Goal: Contribute content: Contribute content

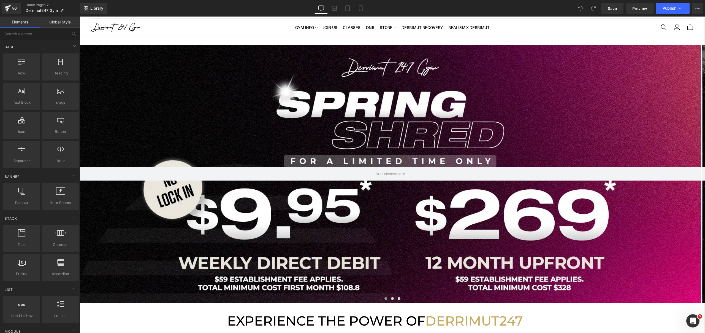
scroll to position [6, 0]
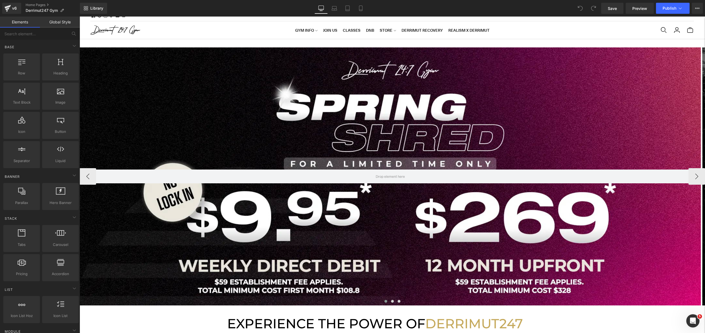
click at [347, 112] on div at bounding box center [390, 176] width 621 height 258
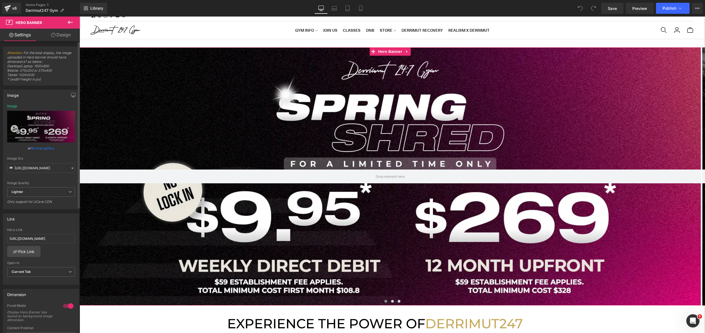
click at [45, 145] on link "Browse gallery" at bounding box center [42, 148] width 23 height 10
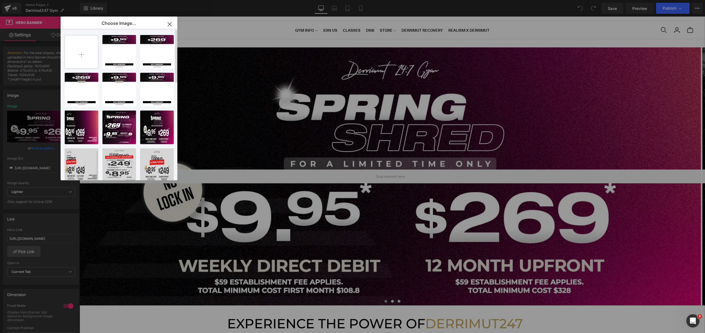
drag, startPoint x: 74, startPoint y: 48, endPoint x: 70, endPoint y: 48, distance: 4.2
click at [70, 48] on input "file" at bounding box center [81, 51] width 33 height 33
type input "C:\fakepath\[WB] Spring Shred.webp"
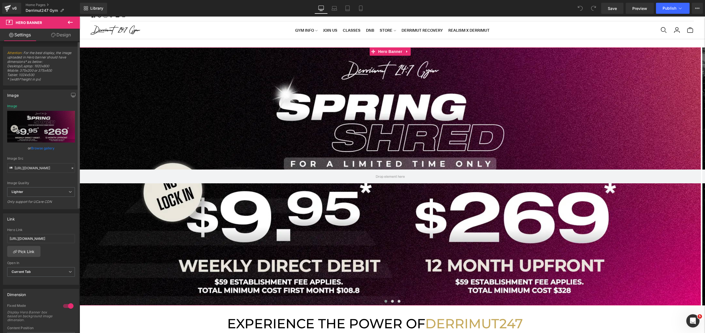
click at [37, 148] on link "Browse gallery" at bounding box center [42, 148] width 23 height 10
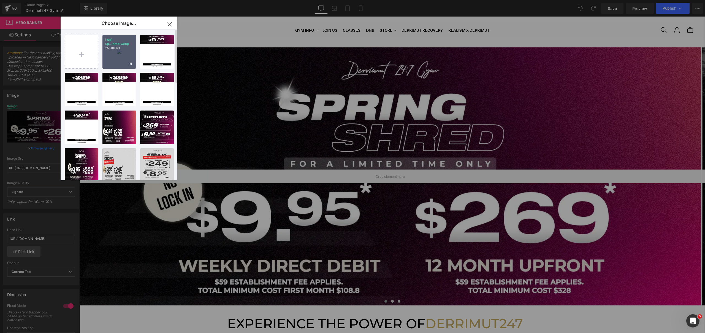
click at [119, 52] on div "[WB] Sp...hred.webp 251.00 KB" at bounding box center [119, 52] width 34 height 34
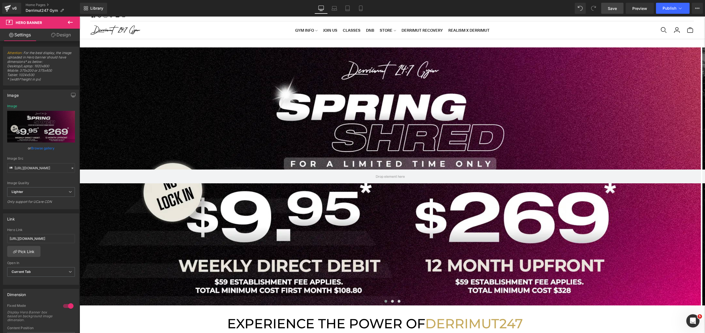
click at [616, 10] on span "Save" at bounding box center [612, 9] width 9 height 6
click at [333, 11] on link "Laptop" at bounding box center [334, 8] width 13 height 11
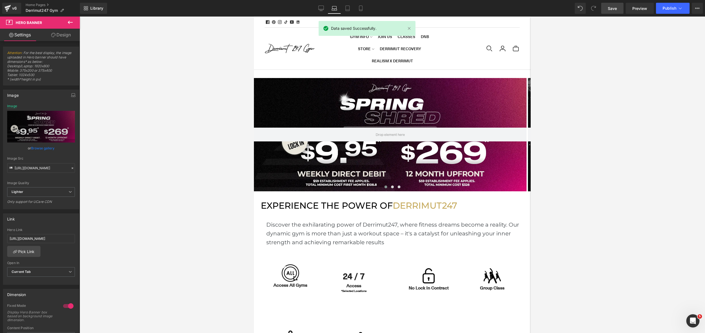
scroll to position [3, 3]
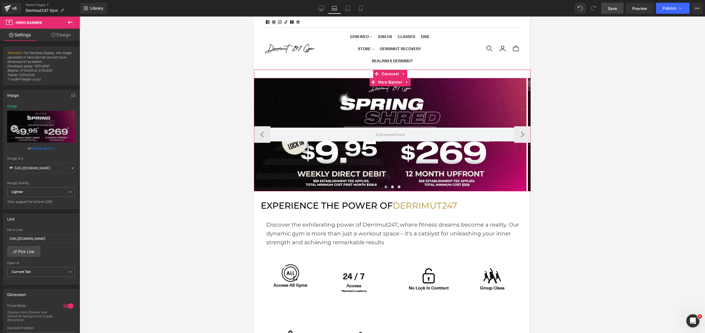
click at [380, 109] on div at bounding box center [390, 134] width 273 height 113
click at [39, 146] on link "Browse gallery" at bounding box center [42, 148] width 23 height 10
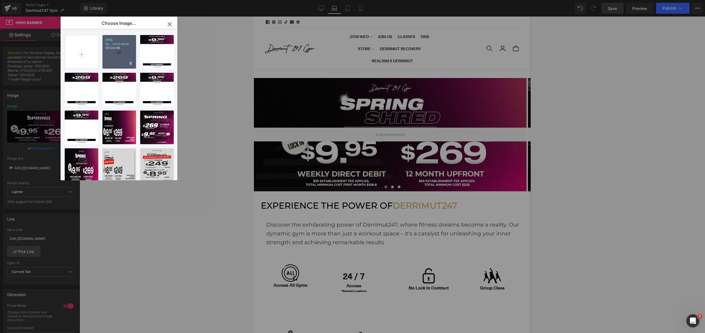
click at [112, 53] on div "[WB] Sp...hred.webp 251.00 KB" at bounding box center [119, 52] width 34 height 34
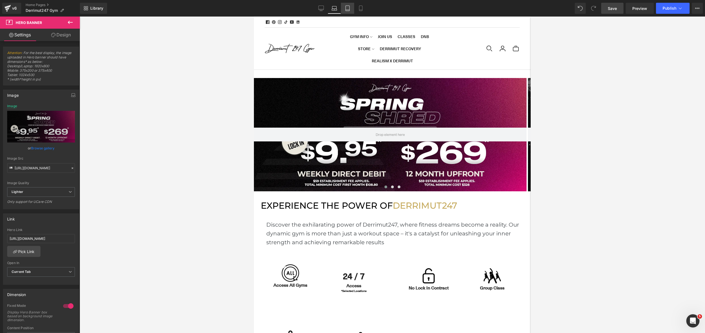
click at [346, 9] on icon at bounding box center [348, 9] width 6 height 6
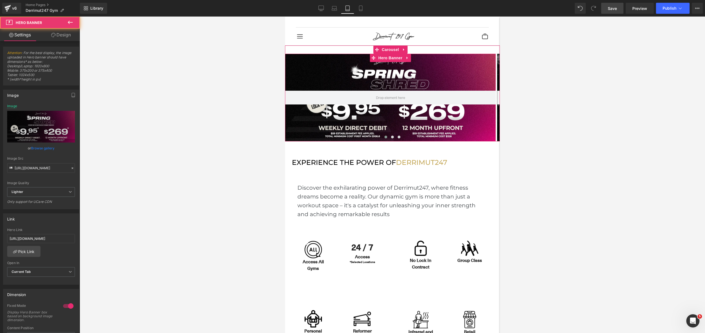
click at [338, 77] on div at bounding box center [390, 98] width 211 height 88
click at [41, 147] on link "Browse gallery" at bounding box center [42, 148] width 23 height 10
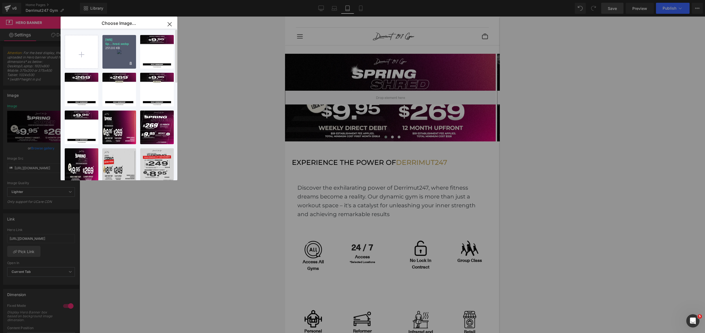
click at [123, 50] on div "[WB] Sp...hred.webp 251.00 KB" at bounding box center [119, 52] width 34 height 34
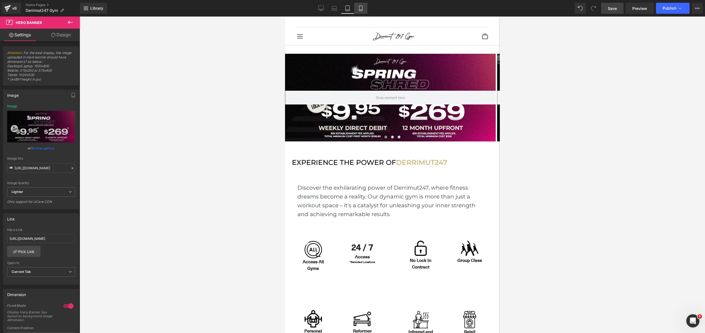
click at [357, 10] on link "Mobile" at bounding box center [360, 8] width 13 height 11
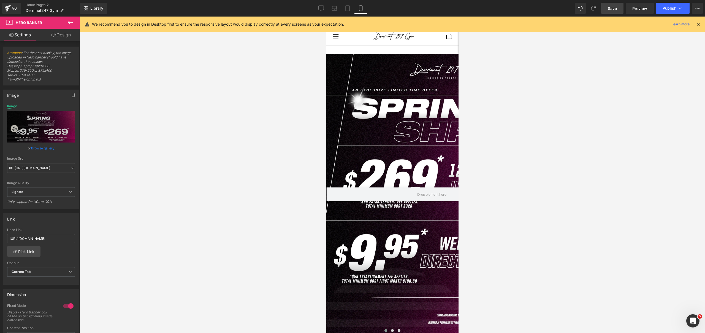
type input "[URL][DOMAIN_NAME]"
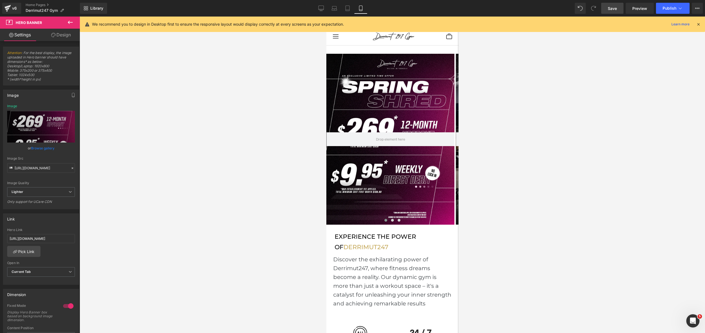
click at [617, 8] on span "Save" at bounding box center [612, 9] width 9 height 6
click at [673, 7] on span "Publish" at bounding box center [670, 8] width 14 height 4
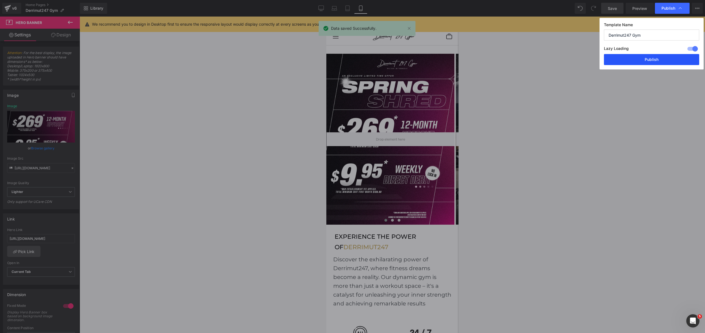
click at [625, 60] on button "Publish" at bounding box center [651, 59] width 95 height 11
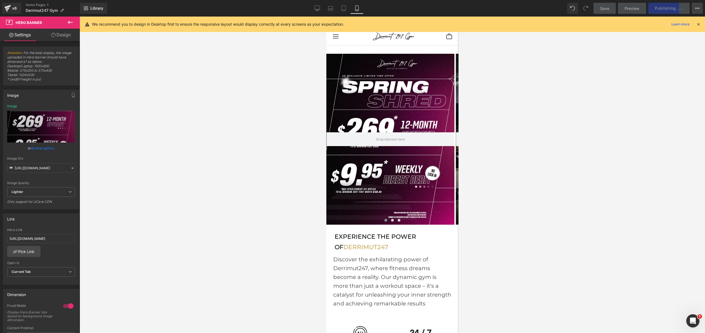
click at [696, 6] on icon at bounding box center [697, 8] width 4 height 4
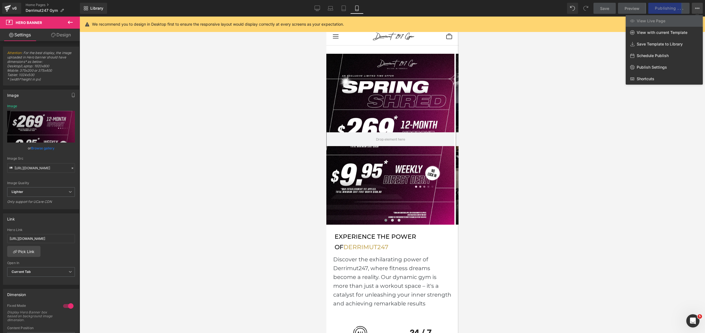
click at [590, 77] on div at bounding box center [392, 175] width 625 height 316
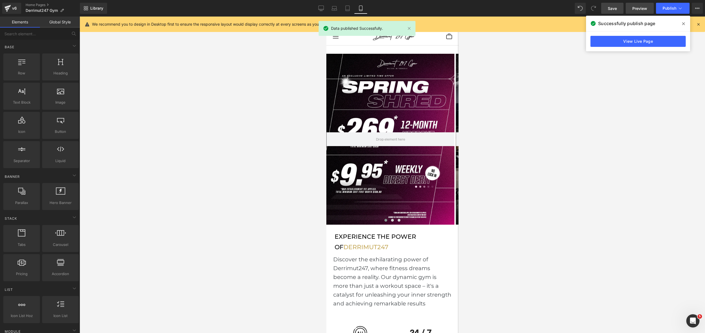
click at [634, 10] on span "Preview" at bounding box center [639, 9] width 15 height 6
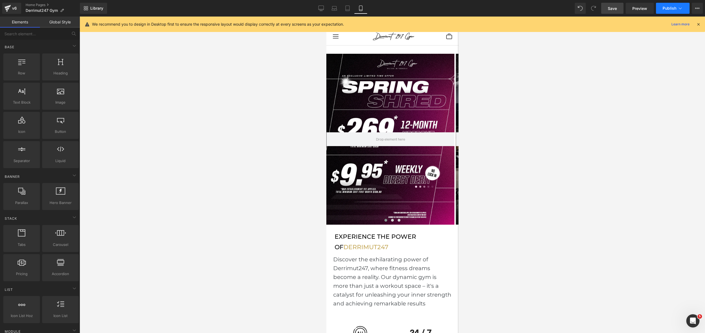
click at [664, 10] on span "Publish" at bounding box center [670, 8] width 14 height 4
